Goal: Task Accomplishment & Management: Use online tool/utility

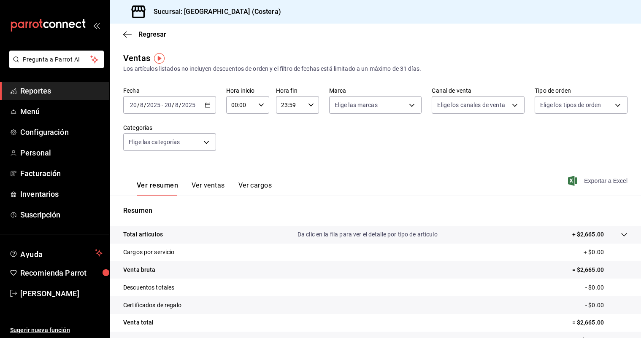
click at [594, 184] on span "Exportar a Excel" at bounding box center [598, 181] width 58 height 10
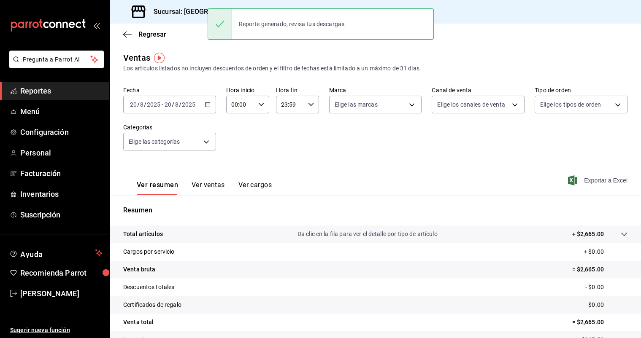
click at [589, 181] on span "Exportar a Excel" at bounding box center [598, 180] width 58 height 10
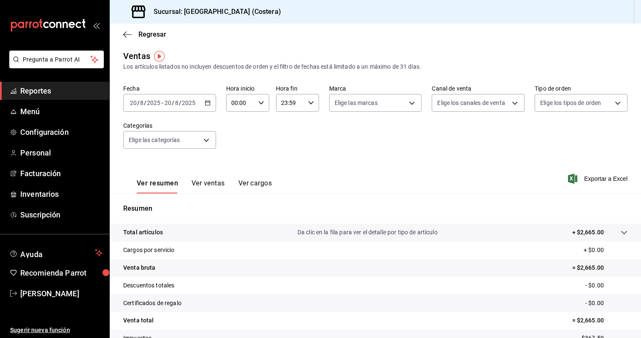
click at [208, 102] on icon "button" at bounding box center [208, 103] width 6 height 6
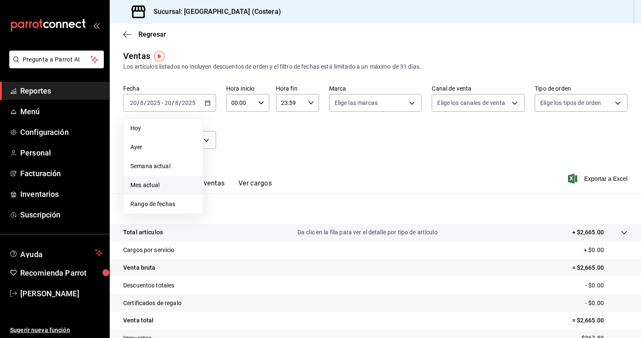
click at [146, 183] on span "Mes actual" at bounding box center [162, 185] width 65 height 9
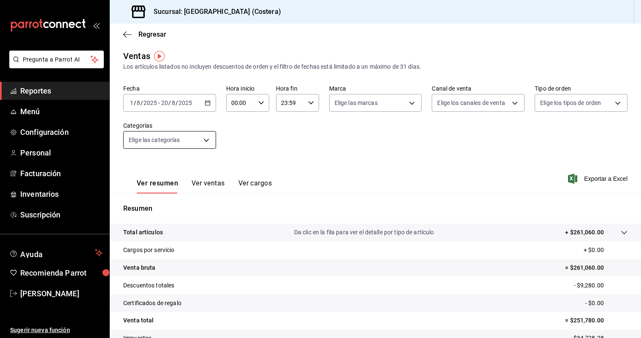
click at [205, 140] on body "Pregunta a Parrot AI Reportes Menú Configuración Personal Facturación Inventari…" at bounding box center [320, 169] width 641 height 338
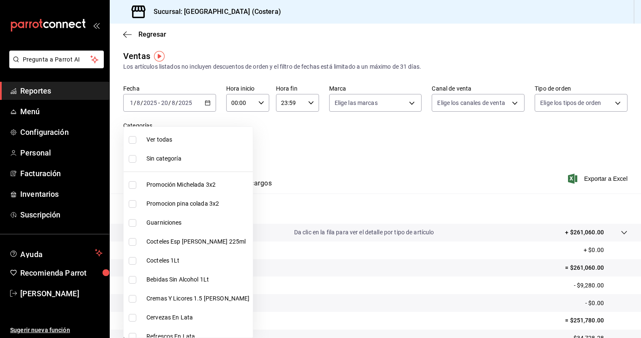
click at [130, 142] on input "checkbox" at bounding box center [133, 140] width 8 height 8
checkbox input "true"
type input "f9973abf-4d50-430f-a3a0-1be1e9b440c3,4500806b-e482-404f-ace7-b7714d25f1ae,b7f0a…"
checkbox input "true"
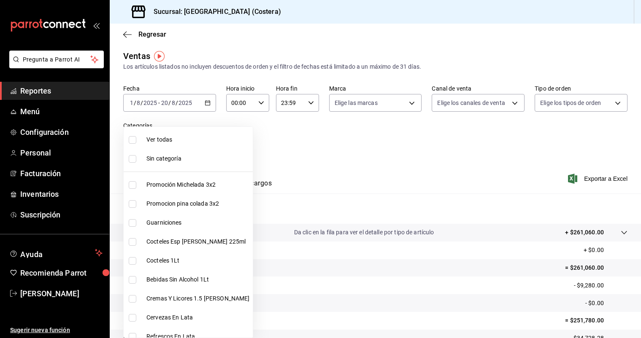
checkbox input "true"
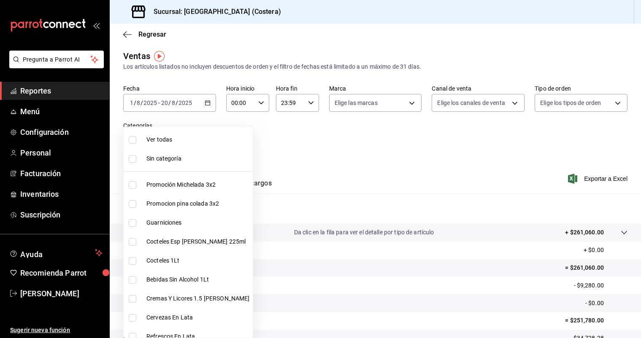
checkbox input "true"
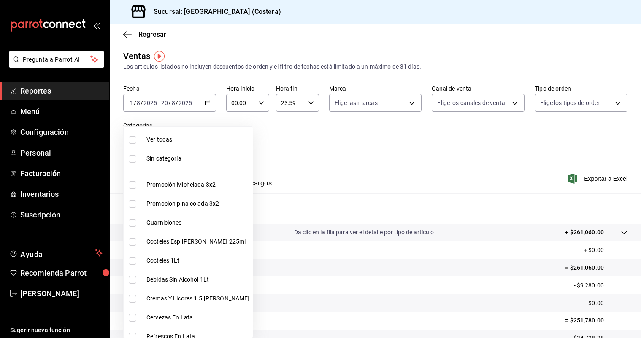
checkbox input "true"
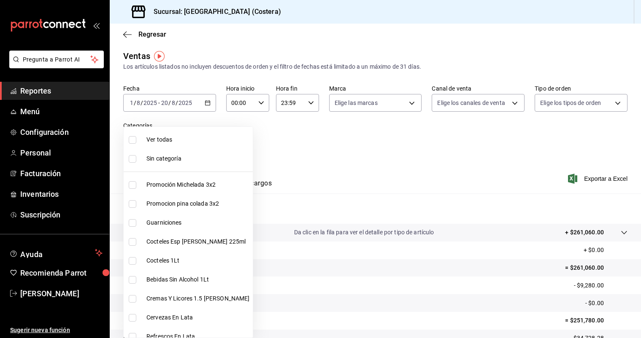
checkbox input "true"
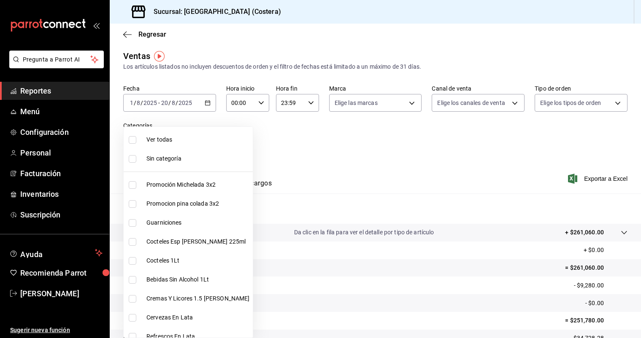
checkbox input "true"
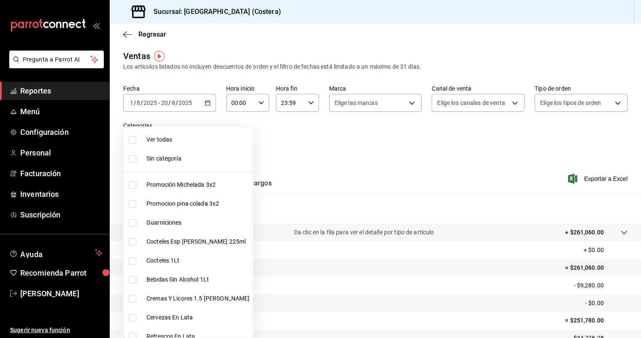
checkbox input "true"
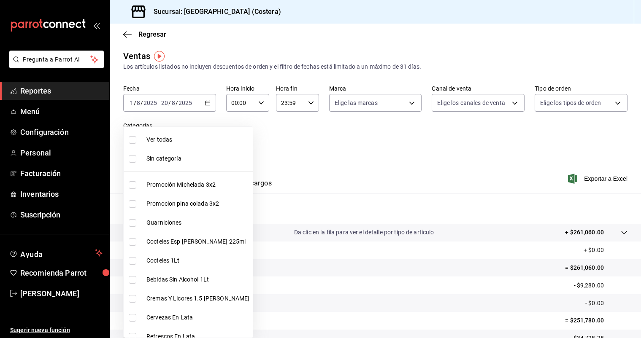
checkbox input "true"
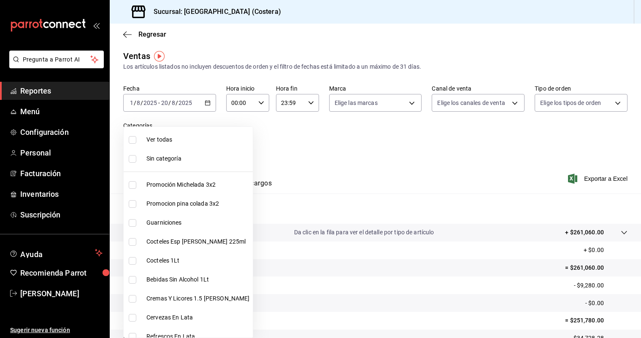
checkbox input "true"
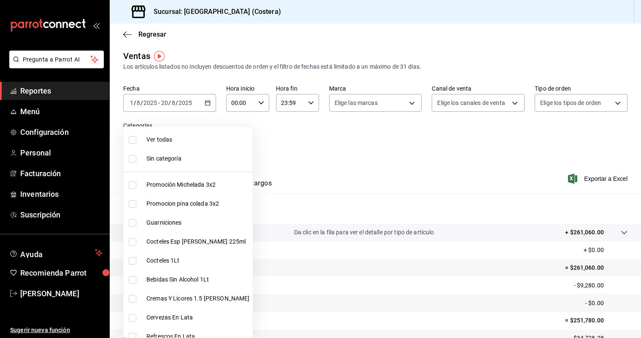
checkbox input "true"
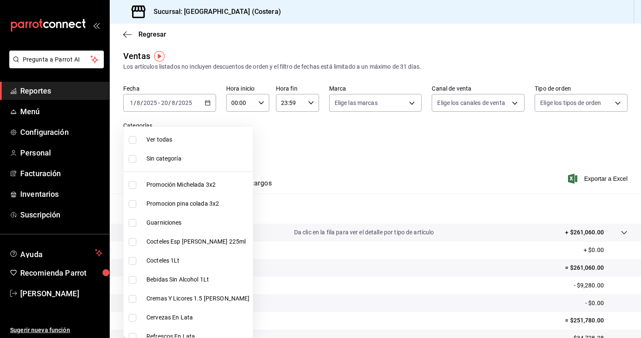
checkbox input "true"
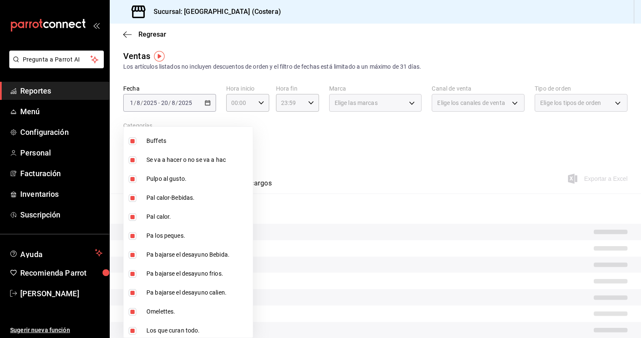
scroll to position [297, 0]
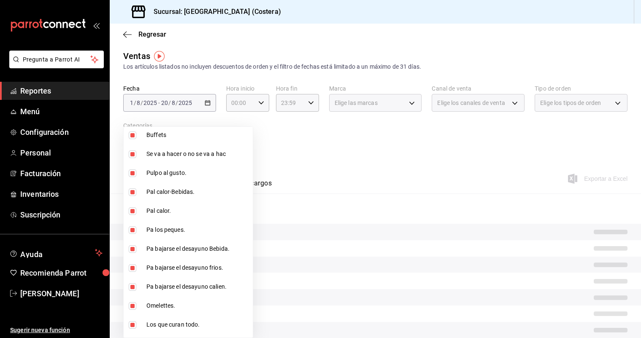
click at [129, 135] on input "checkbox" at bounding box center [133, 136] width 8 height 8
checkbox input "false"
type input "f9973abf-4d50-430f-a3a0-1be1e9b440c3,4500806b-e482-404f-ace7-b7714d25f1ae,b7f0a…"
checkbox input "false"
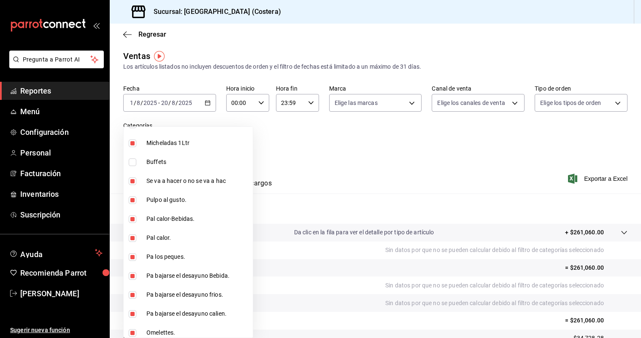
click at [133, 163] on input "checkbox" at bounding box center [133, 163] width 8 height 8
checkbox input "true"
type input "f9973abf-4d50-430f-a3a0-1be1e9b440c3,4500806b-e482-404f-ace7-b7714d25f1ae,b7f0a…"
checkbox input "true"
click at [133, 163] on input "checkbox" at bounding box center [133, 163] width 8 height 8
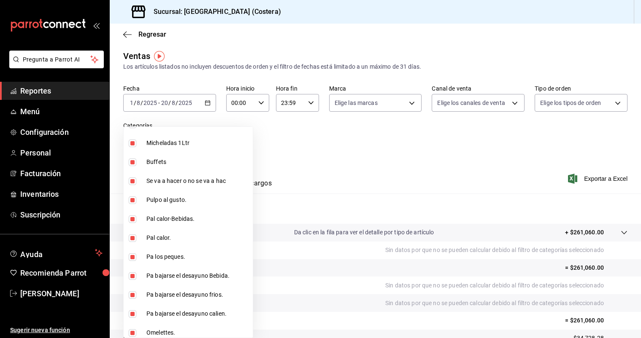
checkbox input "false"
type input "f9973abf-4d50-430f-a3a0-1be1e9b440c3,4500806b-e482-404f-ace7-b7714d25f1ae,b7f0a…"
checkbox input "false"
